Goal: Task Accomplishment & Management: Manage account settings

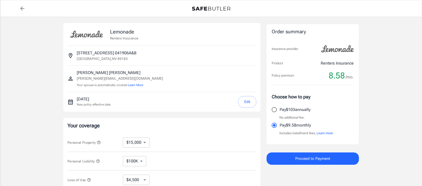
select select "15000"
select select "500"
click at [249, 103] on button "Edit" at bounding box center [247, 102] width 18 height 12
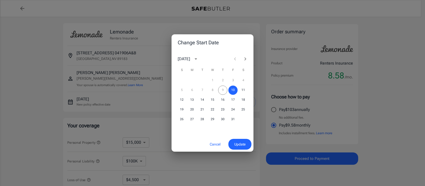
click at [245, 59] on icon "Next month" at bounding box center [246, 58] width 2 height 3
click at [245, 60] on icon "Next month" at bounding box center [246, 58] width 2 height 3
click at [180, 89] on button "7" at bounding box center [181, 90] width 9 height 9
click at [238, 144] on span "Update" at bounding box center [239, 144] width 11 height 6
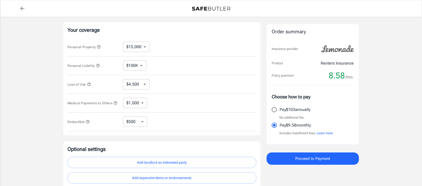
scroll to position [88, 0]
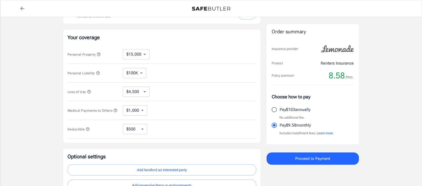
click at [144, 53] on select "$10,000 $15,000 $20,000 $25,000 $30,000 $40,000 $50,000 $100K $150K $200K $250K" at bounding box center [136, 54] width 27 height 10
select select "50000"
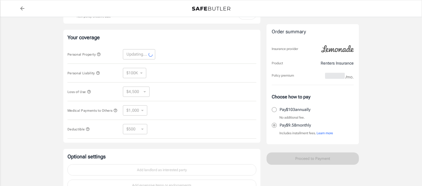
select select "50000"
select select "15000"
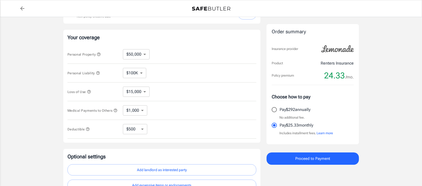
click at [140, 72] on select "$100K $200K $300K $400K $500K" at bounding box center [134, 73] width 23 height 10
click at [123, 68] on select "$100K $200K $300K $400K $500K" at bounding box center [134, 73] width 23 height 10
click at [145, 92] on select "$15,000 $21,000 $30,000 $42,000 $57,000 $78,000 $105K $141K $189K $198K" at bounding box center [136, 92] width 27 height 10
click at [123, 87] on select "$15,000 $21,000 $30,000 $42,000 $57,000 $78,000 $105K $141K $189K $198K" at bounding box center [136, 92] width 27 height 10
click at [143, 110] on select "$1,000 $2,000 $3,000 $4,000 $5,000" at bounding box center [135, 110] width 24 height 10
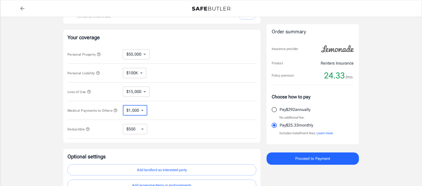
click at [123, 106] on select "$1,000 $2,000 $3,000 $4,000 $5,000" at bounding box center [135, 110] width 24 height 10
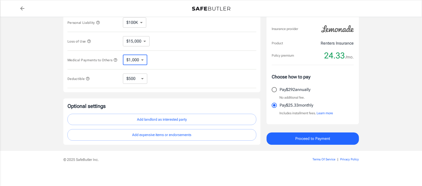
scroll to position [141, 0]
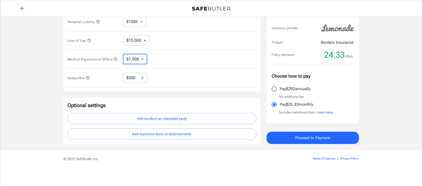
click at [140, 80] on select "$250 $500 $1,000 $2,500" at bounding box center [135, 78] width 24 height 10
select select "250"
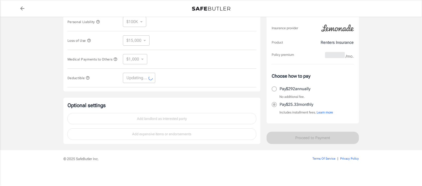
select select "250"
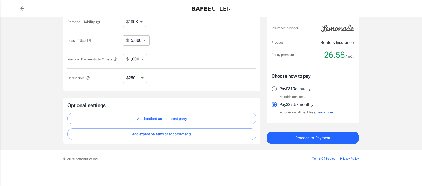
click at [30, 49] on div "Lemonade Renters Insurance [STREET_ADDRESS] [PERSON_NAME] [PERSON_NAME][EMAIL_A…" at bounding box center [211, 14] width 422 height 273
click at [21, 8] on icon "back to quotes" at bounding box center [22, 8] width 4 height 4
